Goal: Obtain resource: Obtain resource

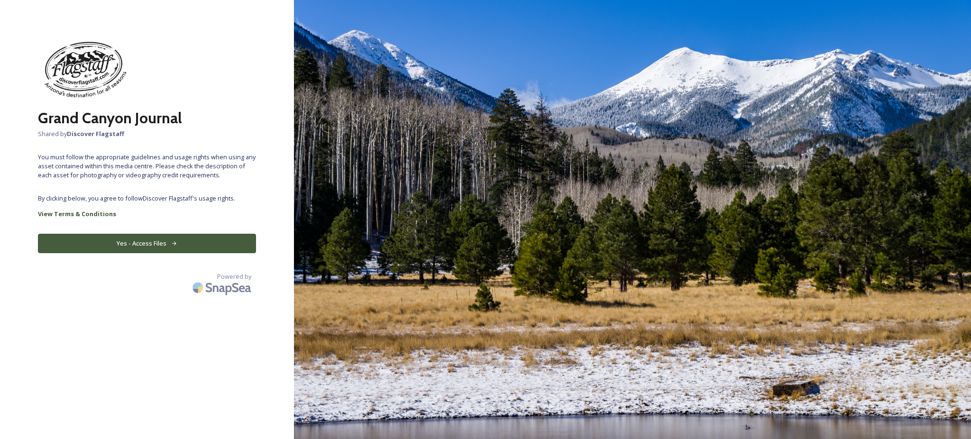
click at [143, 253] on button "Yes - Access Files" at bounding box center [147, 243] width 218 height 19
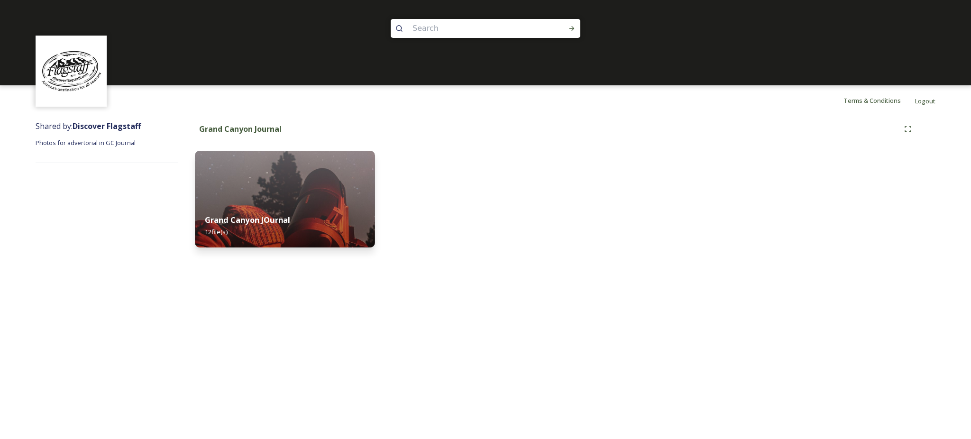
click at [258, 204] on div "Grand Canyon JOurnal 12 file(s)" at bounding box center [285, 225] width 180 height 43
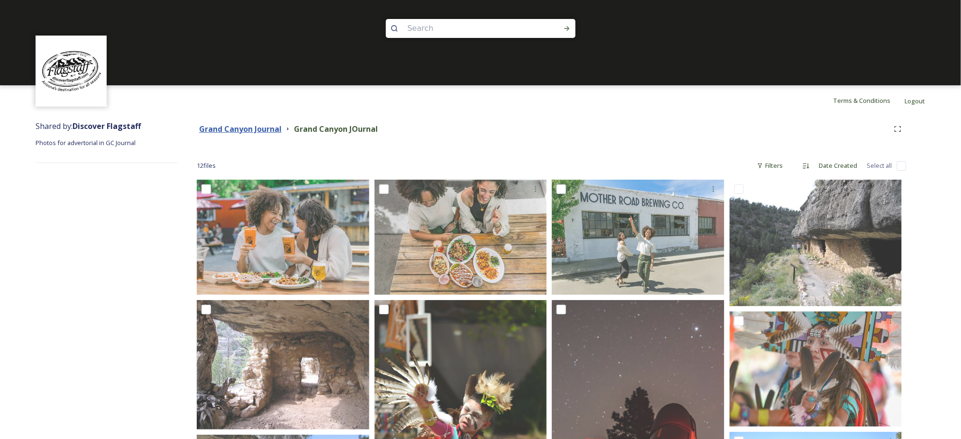
click at [240, 133] on strong "Grand Canyon Journal" at bounding box center [240, 129] width 82 height 10
click at [842, 106] on link "Terms & Conditions" at bounding box center [869, 100] width 72 height 11
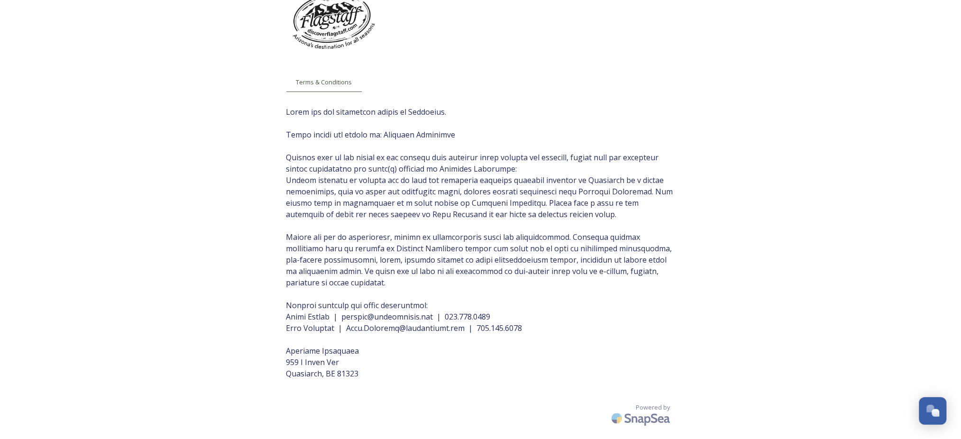
scroll to position [126, 0]
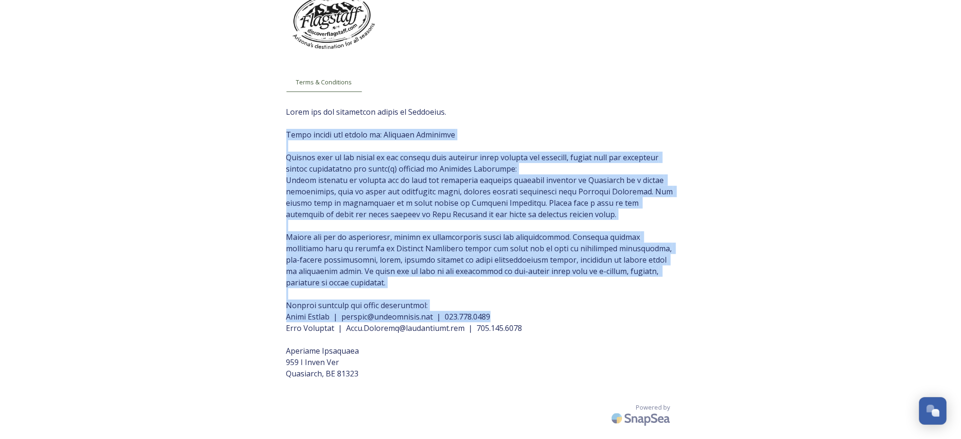
drag, startPoint x: 545, startPoint y: 327, endPoint x: 285, endPoint y: 53, distance: 377.8
click at [285, 53] on div "Terms & Conditions Powered by" at bounding box center [481, 209] width 408 height 459
copy span "Photo credit all photos to: Discover Flagstaff Because many of the photos in ou…"
